Goal: Information Seeking & Learning: Learn about a topic

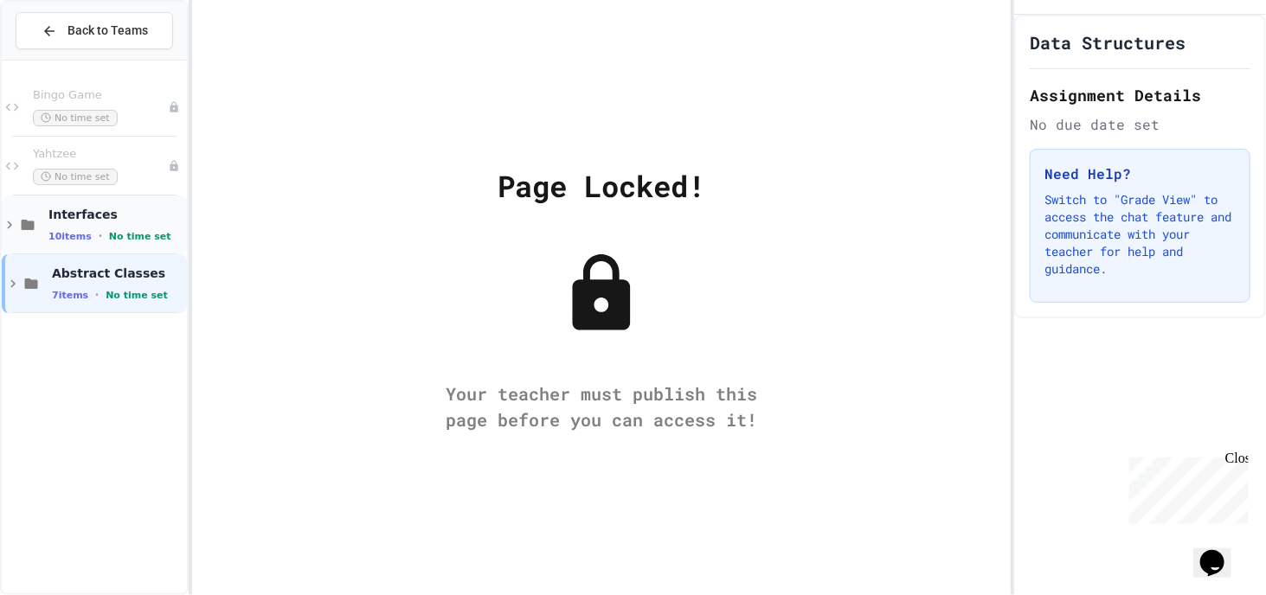
click at [90, 227] on div "Interfaces 10 items • No time set" at bounding box center [115, 225] width 135 height 36
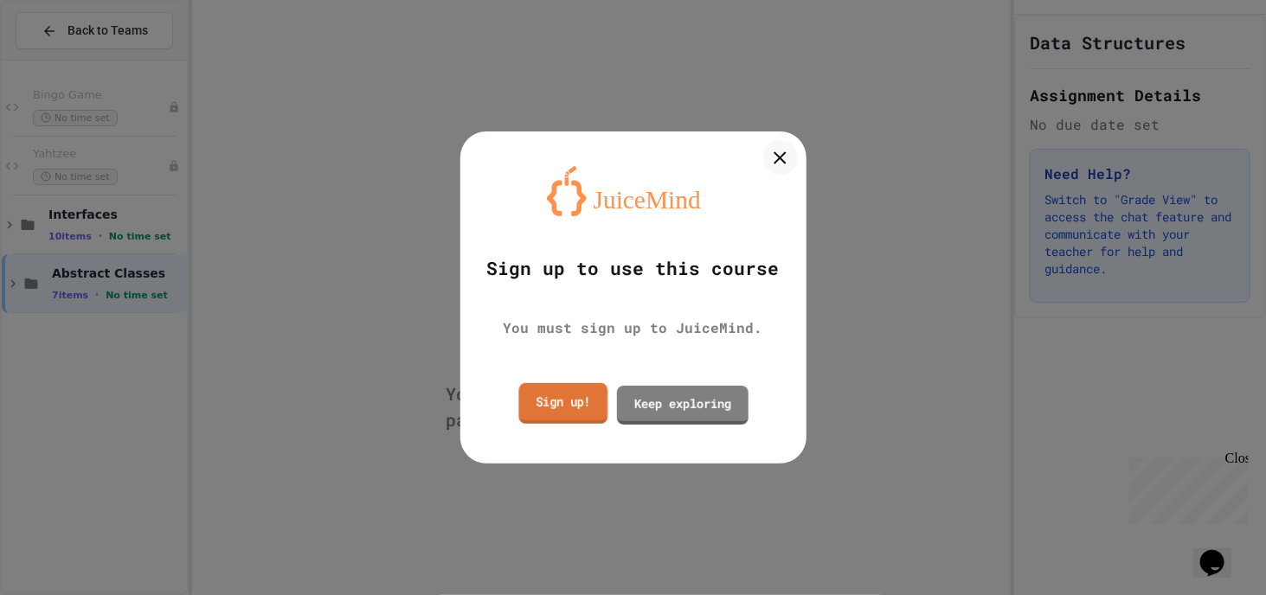
click at [580, 406] on link "Sign up!" at bounding box center [562, 402] width 89 height 41
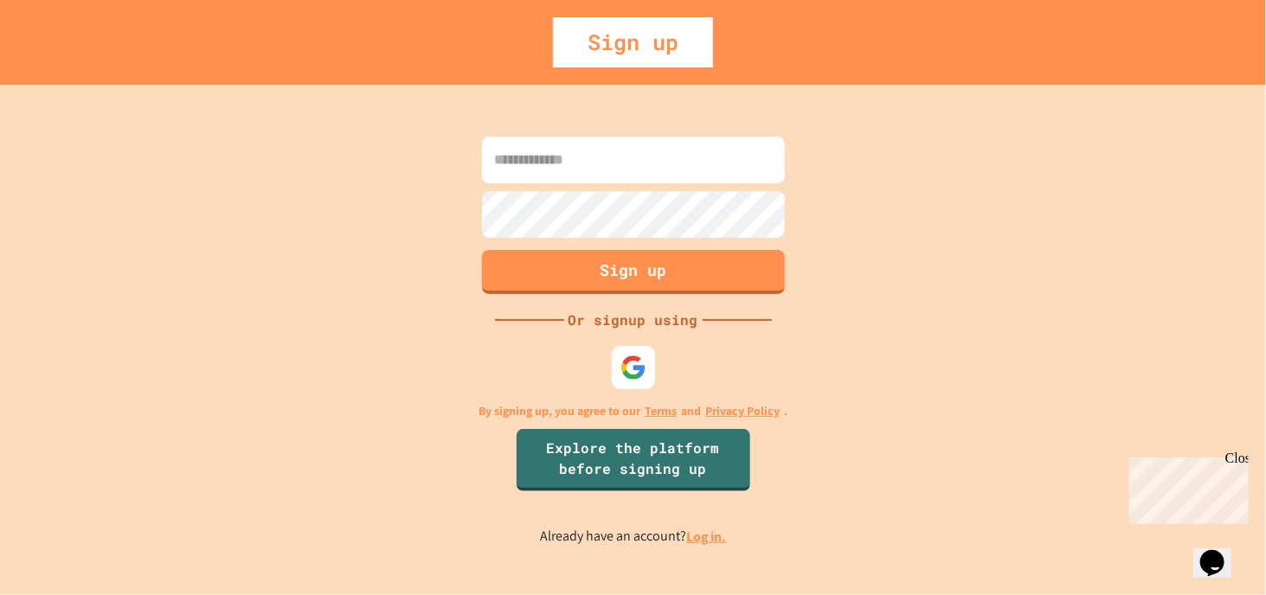
click at [683, 166] on input at bounding box center [633, 160] width 303 height 47
click at [709, 535] on link "Log in." at bounding box center [706, 537] width 40 height 18
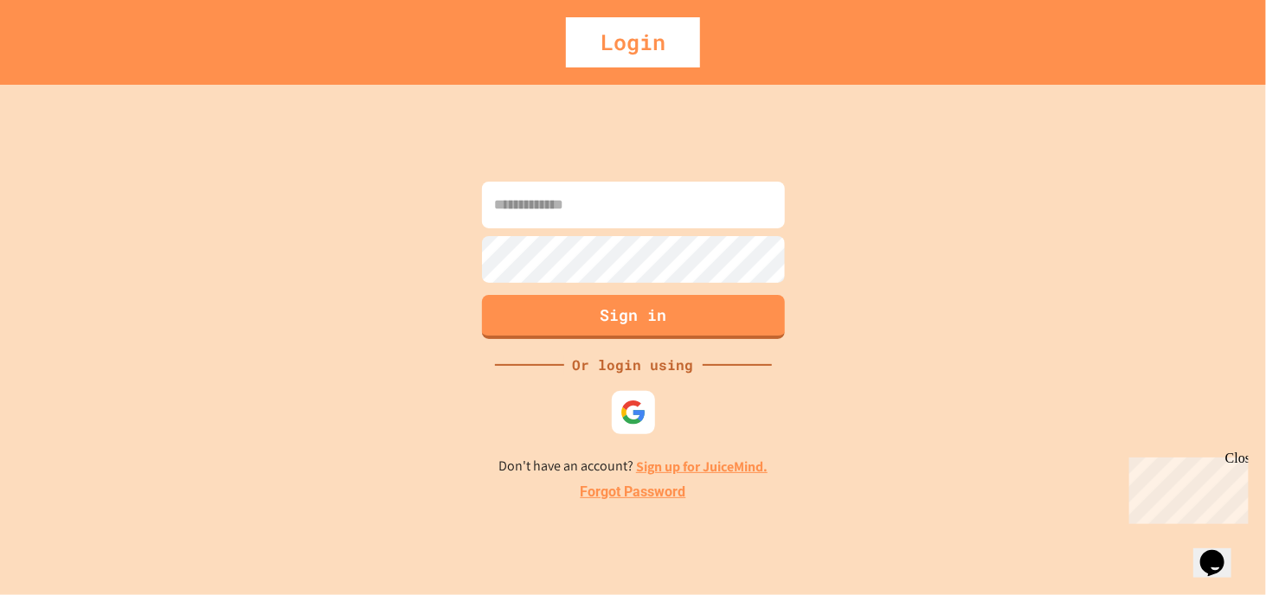
click at [671, 196] on input at bounding box center [633, 205] width 303 height 47
click at [631, 407] on img at bounding box center [633, 413] width 29 height 29
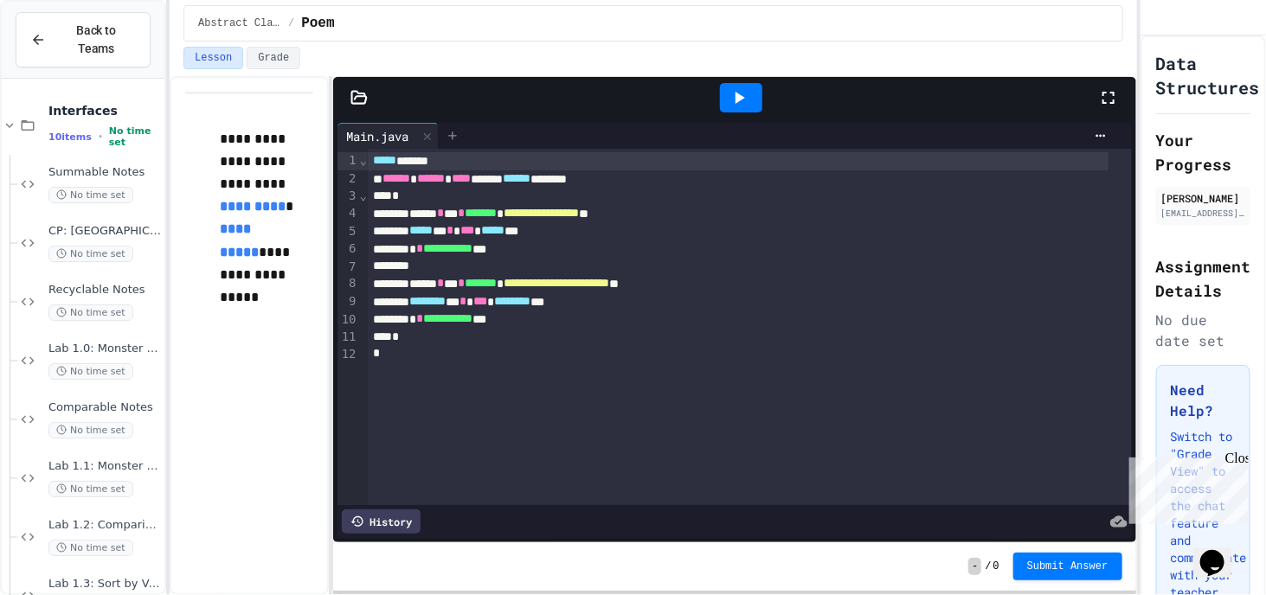
click at [463, 140] on div at bounding box center [453, 136] width 28 height 26
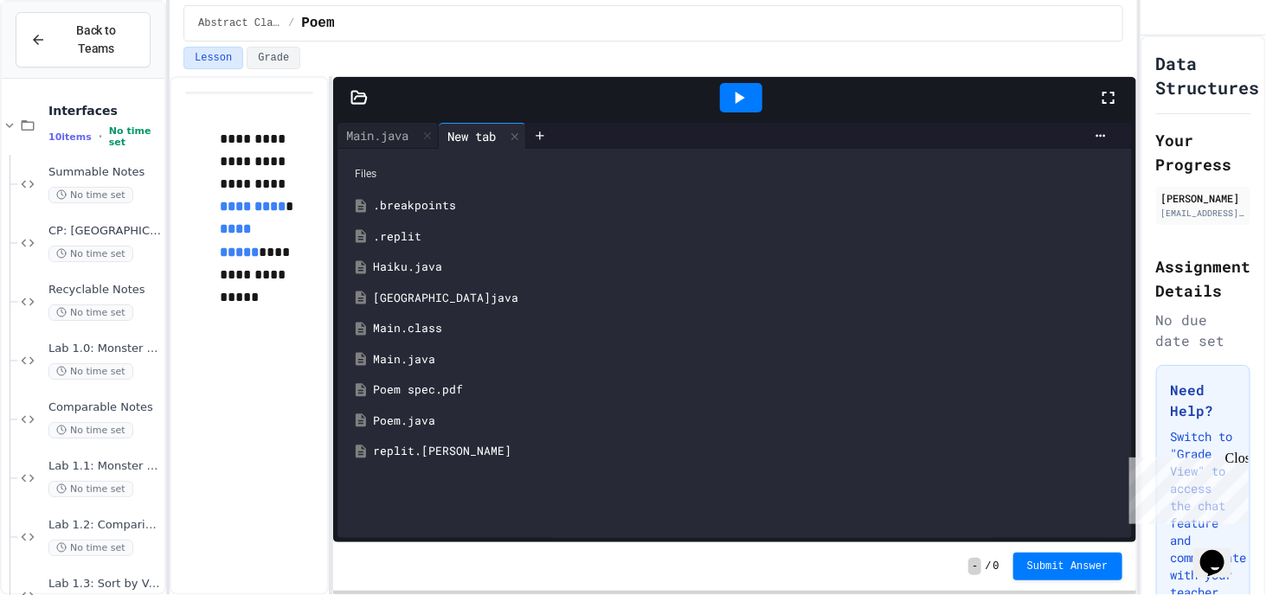
click at [453, 262] on div "Haiku.java" at bounding box center [747, 267] width 748 height 17
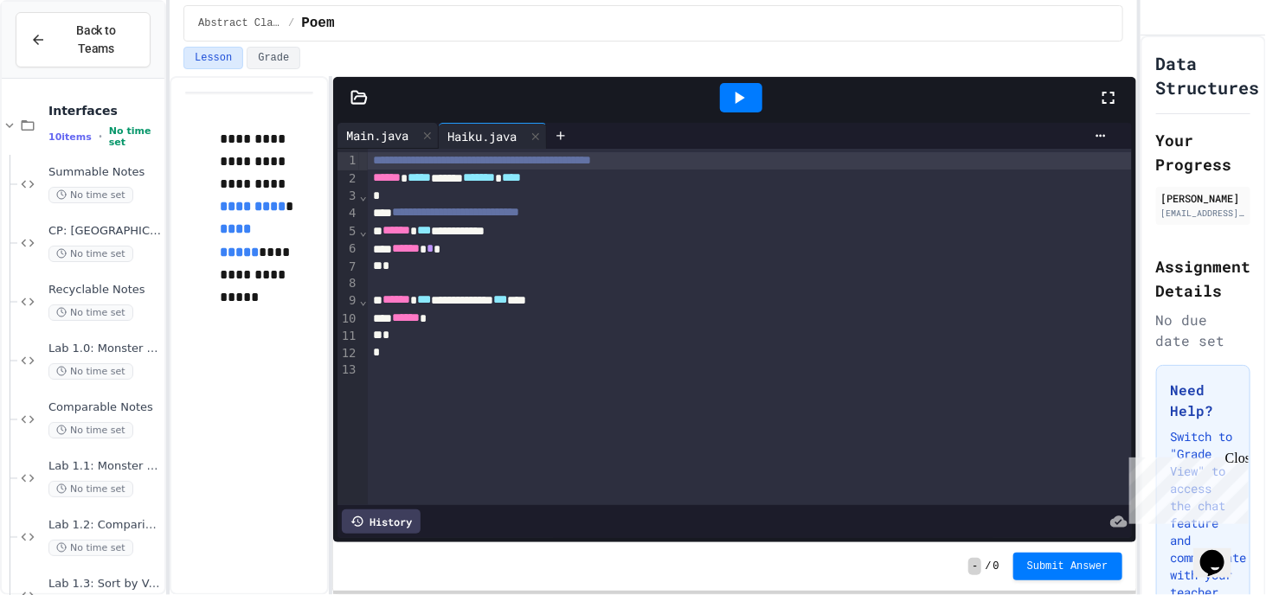
click at [388, 137] on div "Main.java" at bounding box center [377, 135] width 80 height 18
